Goal: Task Accomplishment & Management: Use online tool/utility

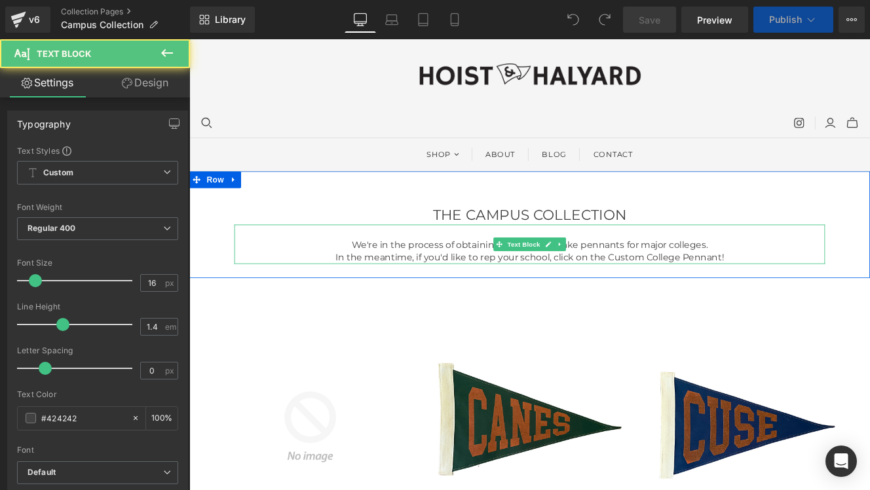
click at [505, 288] on span "In the meantime, if you'd like to rep your school, click on the Custom College …" at bounding box center [585, 293] width 452 height 12
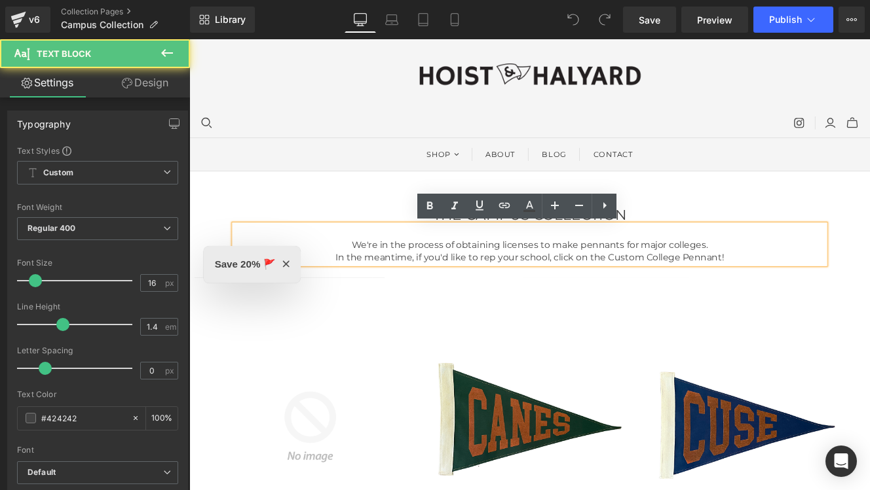
click at [606, 294] on span "In the meantime, if you'd like to rep your school, click on the Custom College …" at bounding box center [585, 293] width 452 height 12
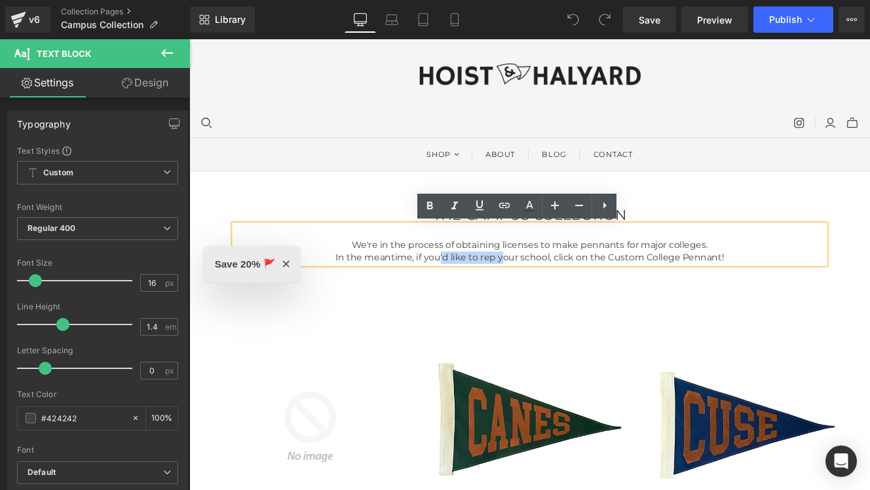
drag, startPoint x: 479, startPoint y: 294, endPoint x: 550, endPoint y: 299, distance: 70.9
click at [550, 299] on span "In the meantime, if you'd like to rep your school, click on the Custom College …" at bounding box center [585, 293] width 452 height 12
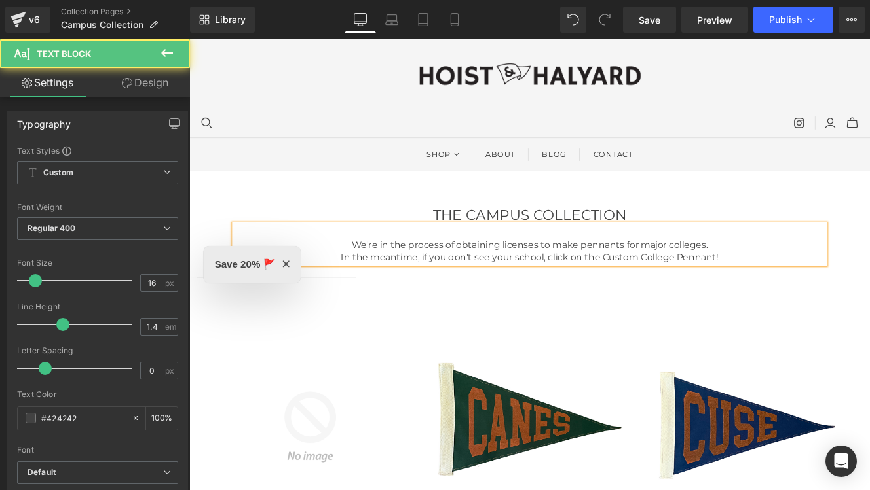
click at [601, 295] on span "In the meantime, if you don't see your school, click on the Custom College Penn…" at bounding box center [585, 293] width 439 height 12
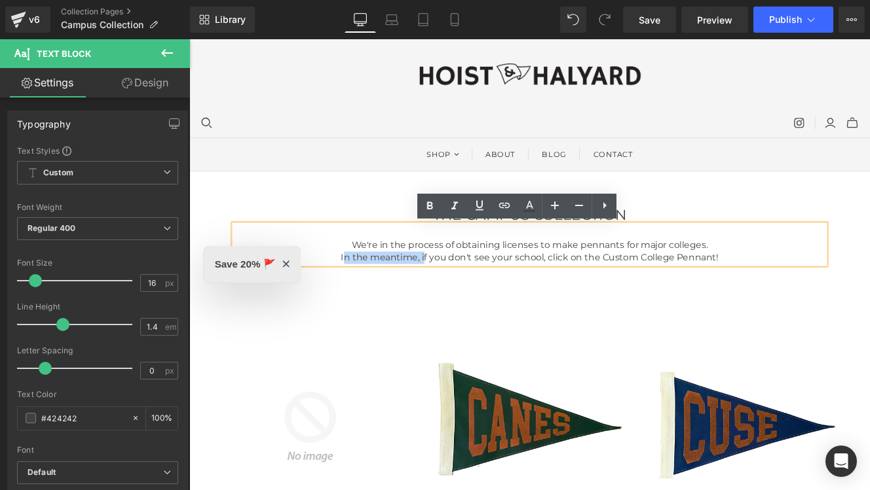
drag, startPoint x: 370, startPoint y: 294, endPoint x: 463, endPoint y: 297, distance: 93.0
click at [463, 297] on span "In the meantime, if you don't see your school, click on the Custom College Penn…" at bounding box center [585, 293] width 439 height 12
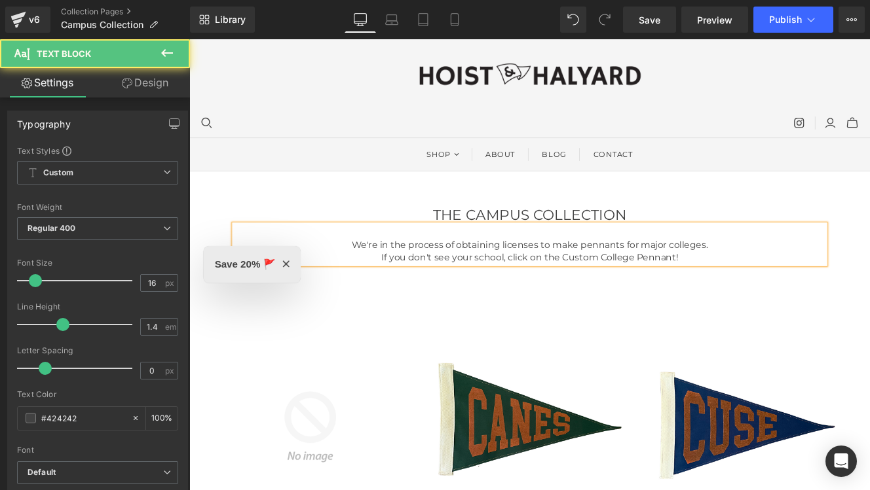
click at [554, 295] on span "If you don't see your school, click on the Custom College Pennant!" at bounding box center [586, 293] width 346 height 12
click at [777, 294] on span "If you don't see your school here yet, click on the Custom College Pennant!" at bounding box center [586, 293] width 392 height 12
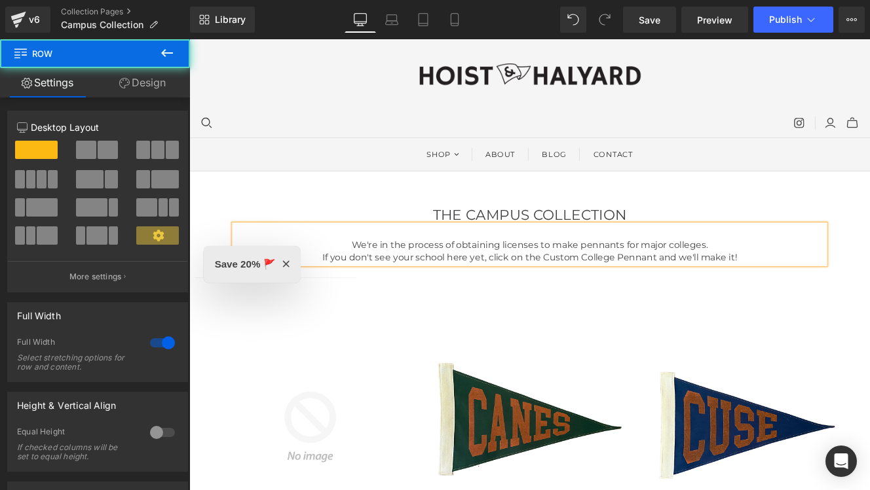
click at [821, 219] on div "THE CAMPUS COLLECTION Heading We're in the process of obtaining licenses to mak…" at bounding box center [585, 255] width 792 height 124
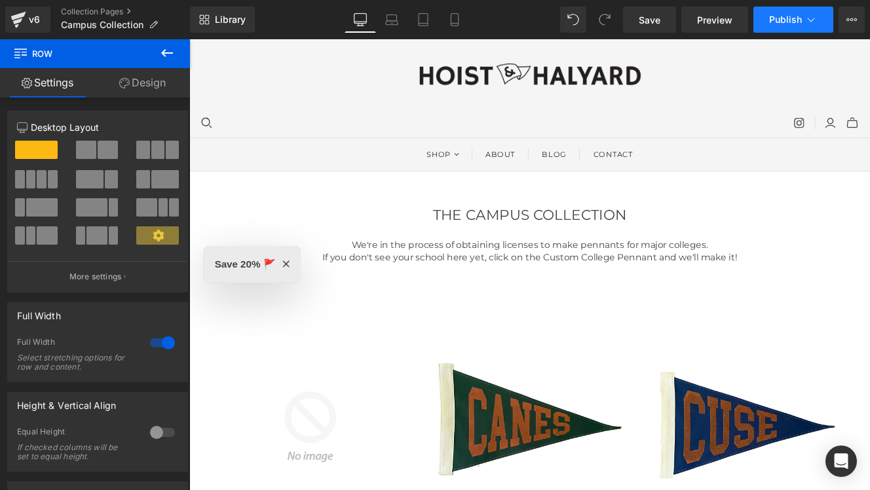
click at [805, 14] on icon at bounding box center [810, 19] width 13 height 13
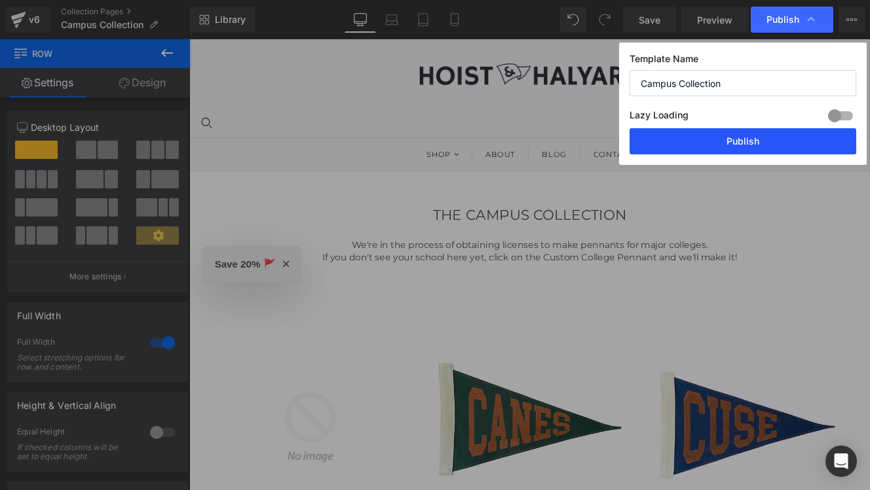
click at [741, 147] on button "Publish" at bounding box center [742, 141] width 227 height 26
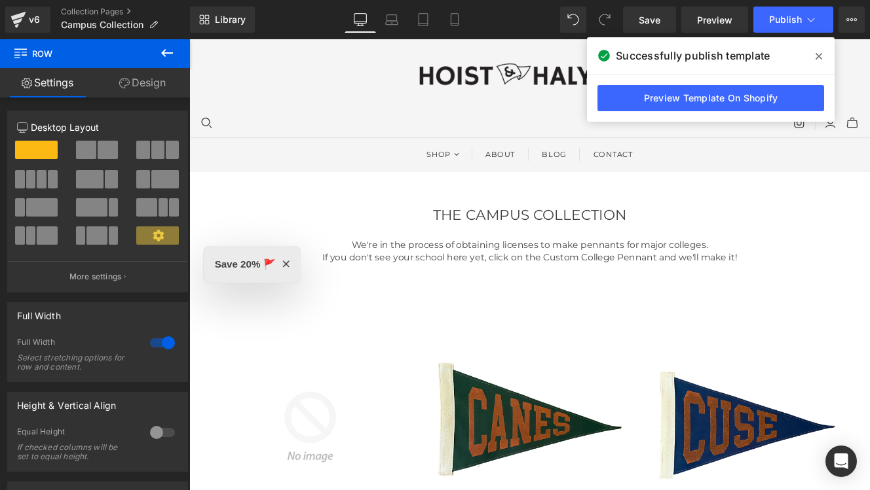
click at [817, 52] on icon at bounding box center [818, 56] width 7 height 10
